Goal: Information Seeking & Learning: Learn about a topic

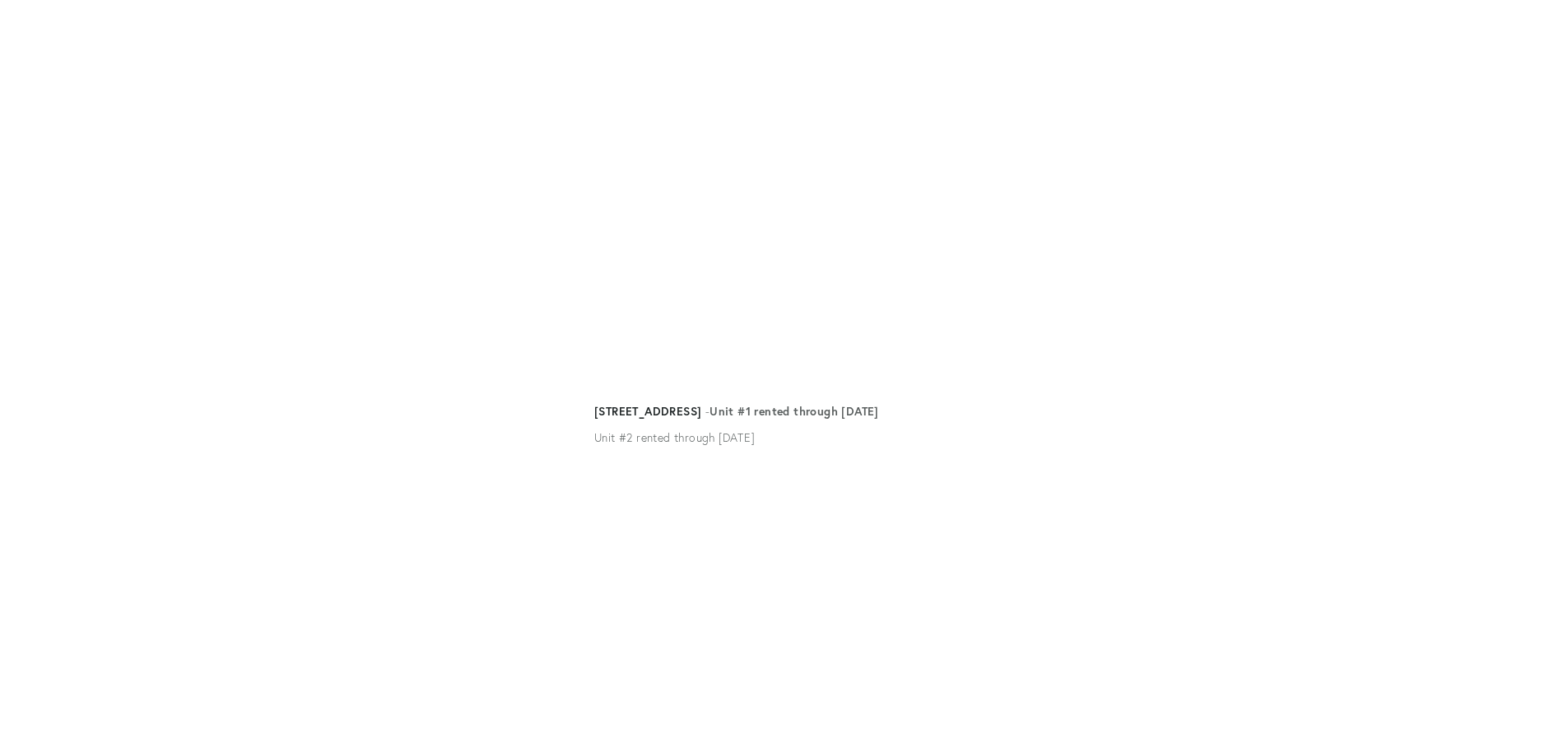
scroll to position [4438, 0]
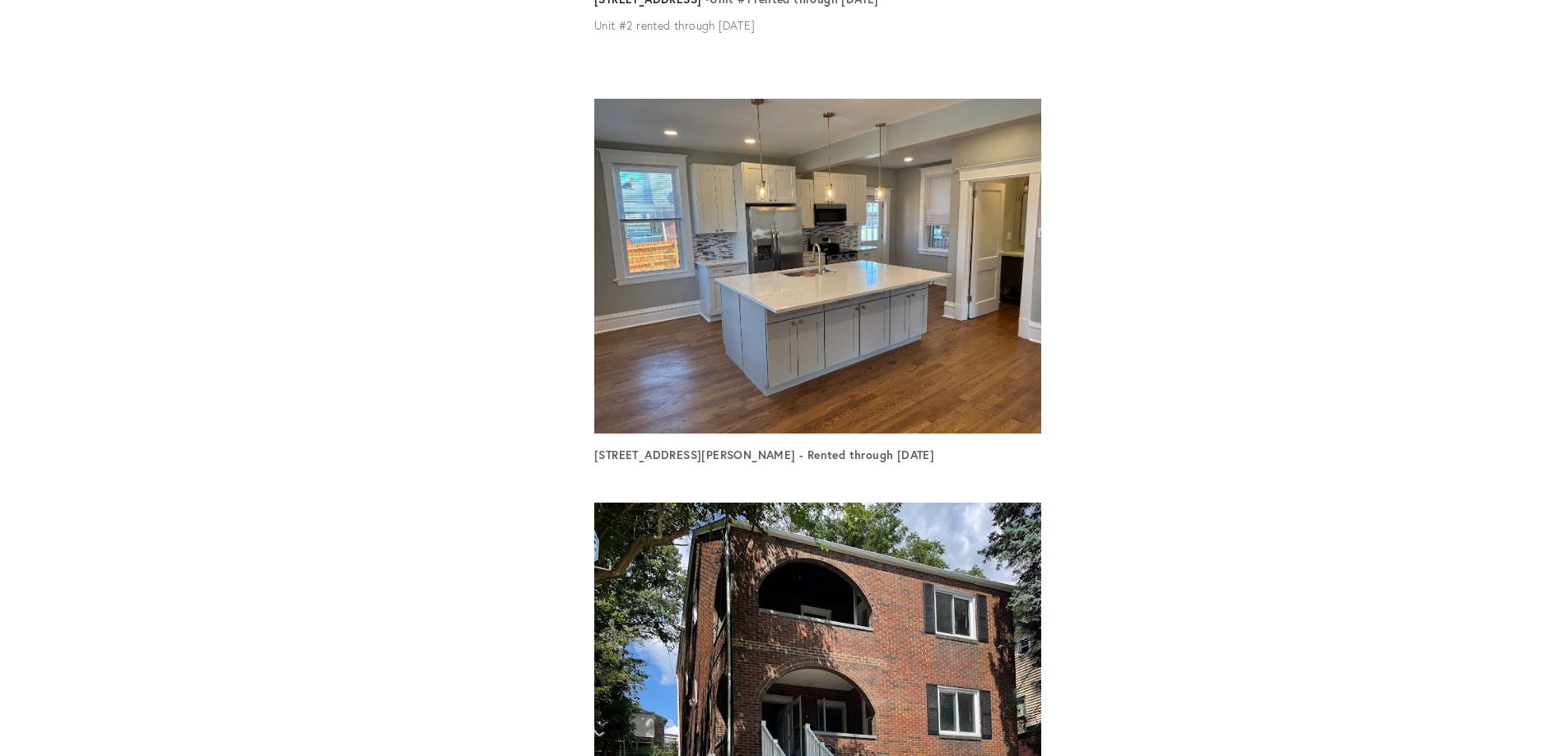
click at [893, 260] on img at bounding box center [817, 267] width 447 height 335
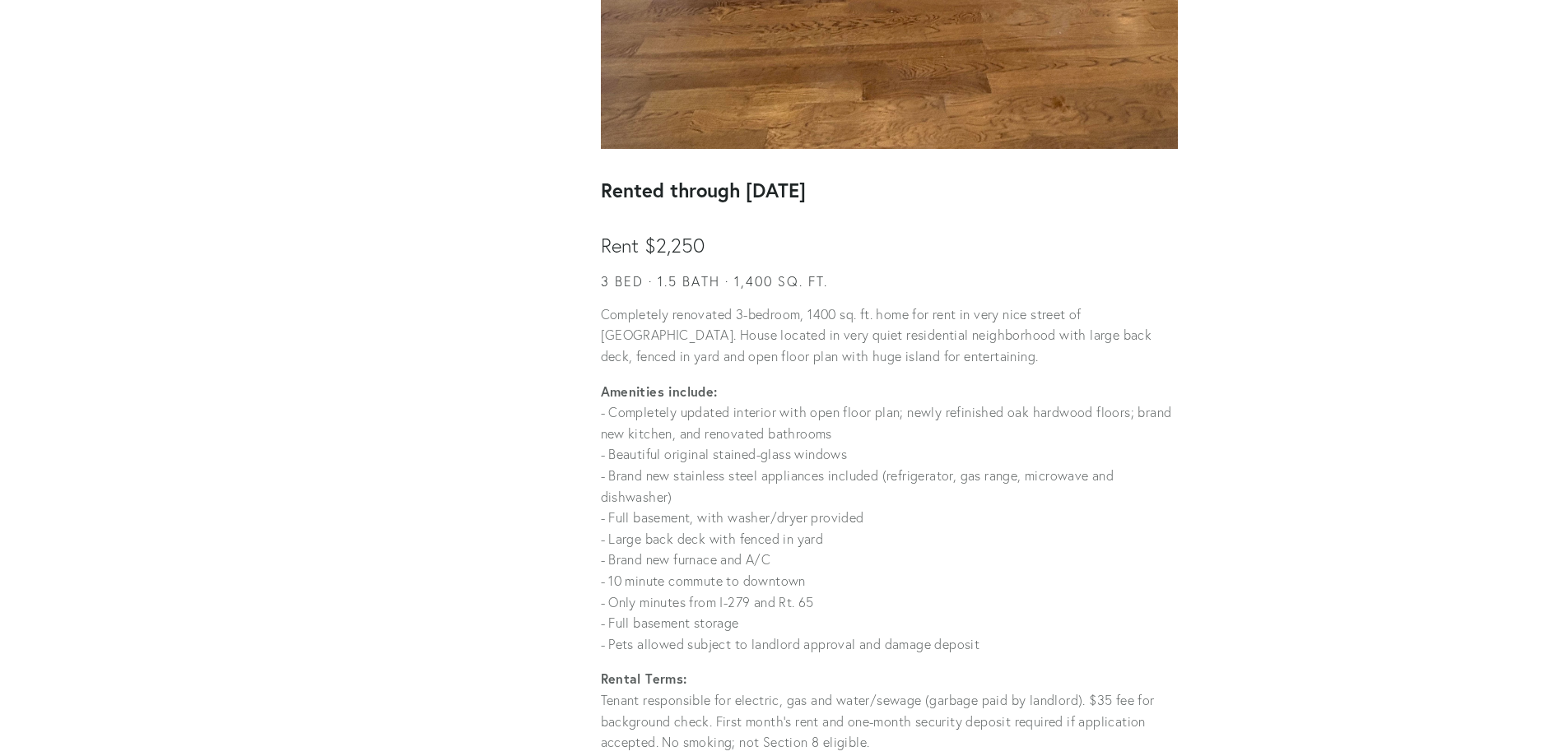
scroll to position [768, 0]
